Goal: Transaction & Acquisition: Subscribe to service/newsletter

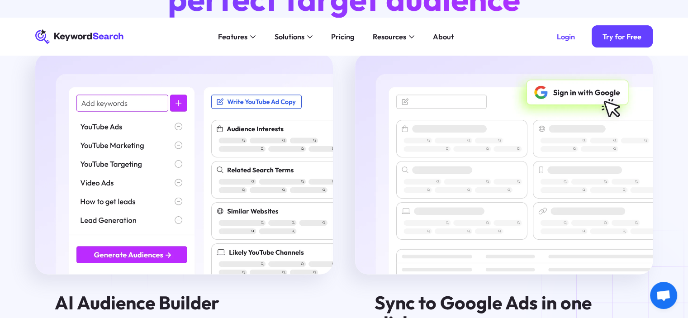
scroll to position [1221, 0]
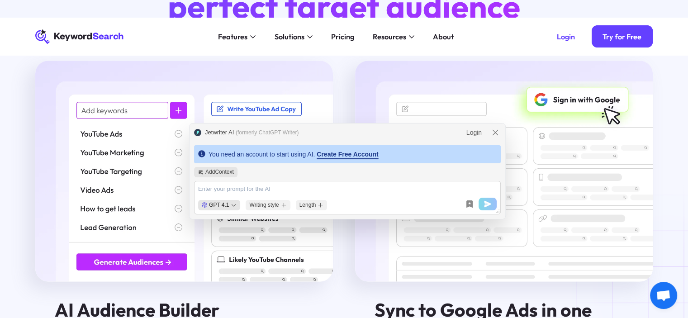
click at [347, 154] on button "Create Free Account" at bounding box center [348, 154] width 62 height 9
click at [492, 131] on icon "modal-header" at bounding box center [495, 132] width 9 height 9
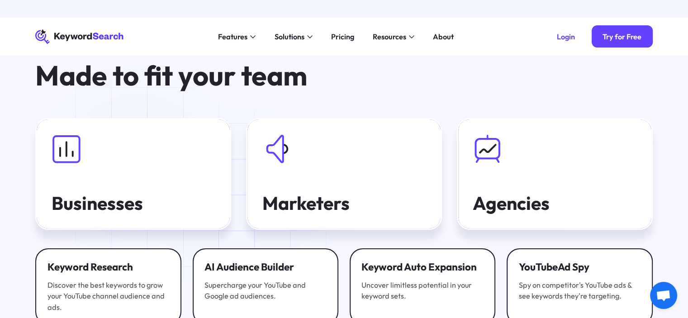
scroll to position [0, 0]
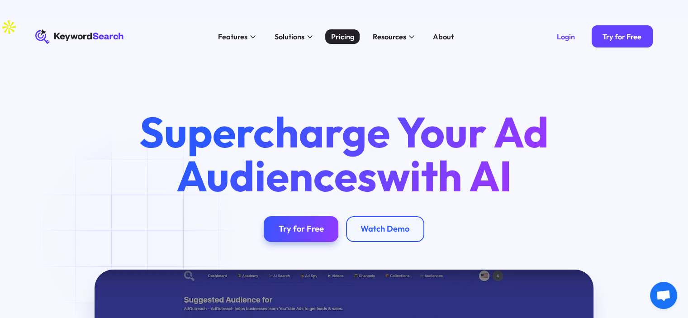
click at [337, 36] on div "Pricing" at bounding box center [342, 36] width 23 height 11
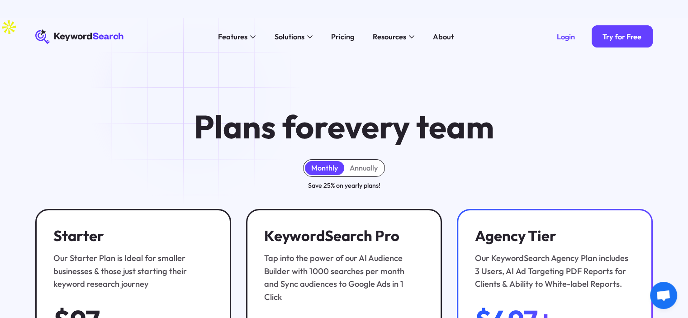
click at [100, 37] on icon at bounding box center [80, 37] width 90 height 14
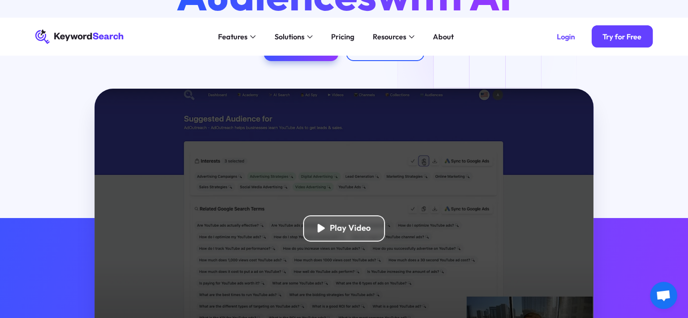
click at [324, 242] on div "Play Video" at bounding box center [344, 229] width 499 height 280
